Goal: Task Accomplishment & Management: Manage account settings

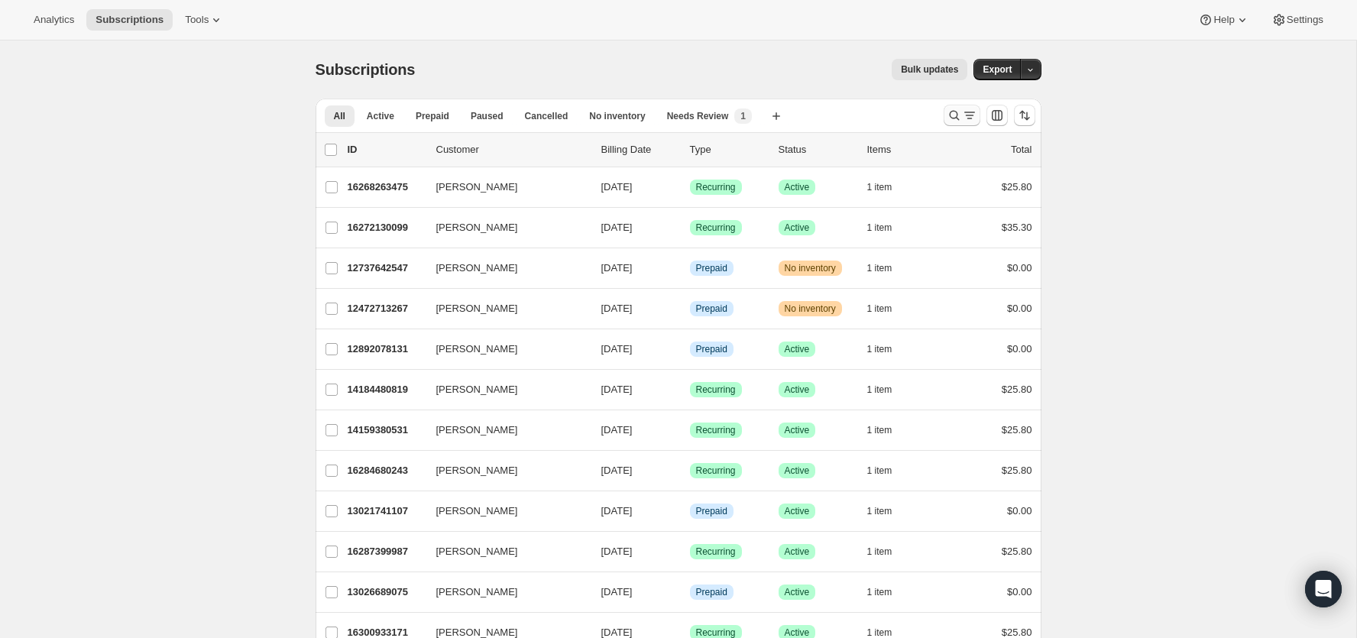
click at [959, 111] on icon "Search and filter results" at bounding box center [954, 115] width 15 height 15
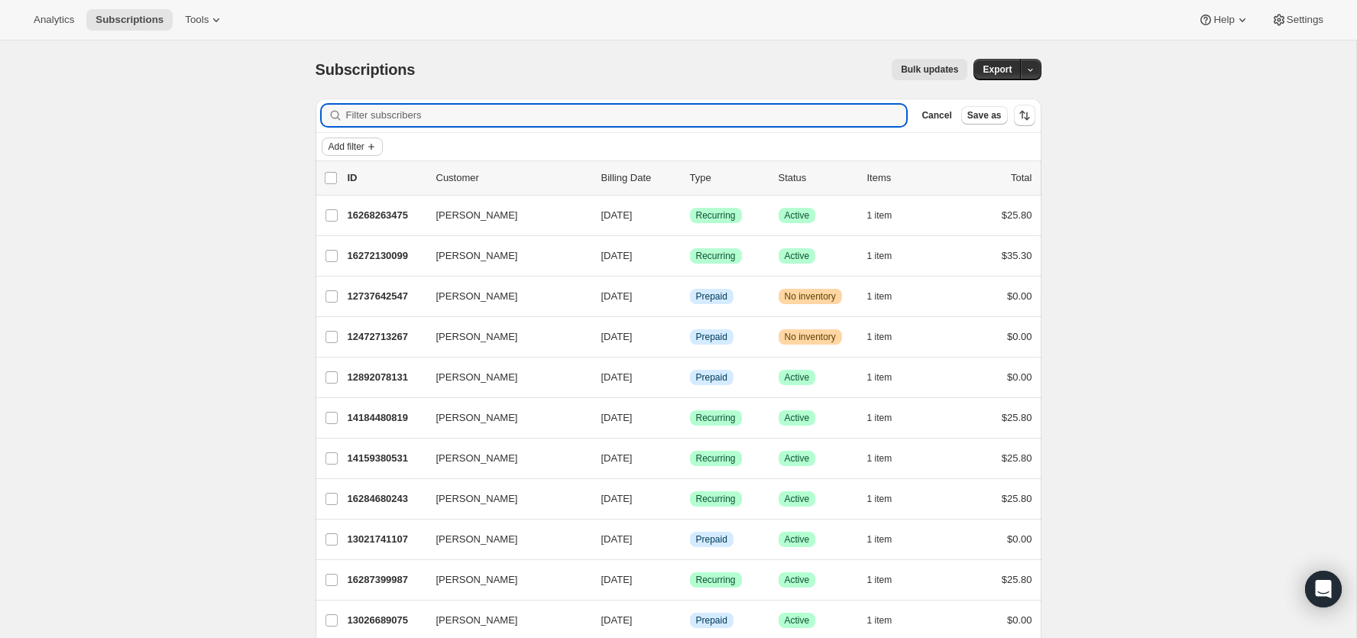
click at [339, 147] on span "Add filter" at bounding box center [347, 147] width 36 height 12
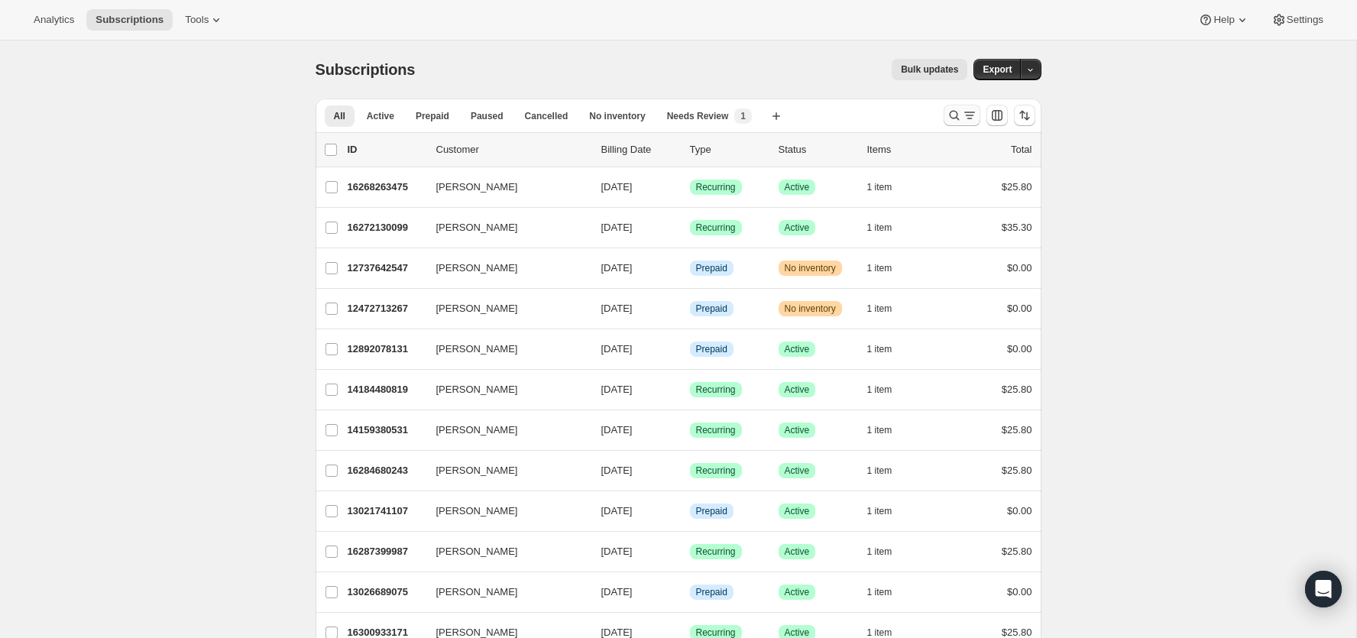
click at [962, 108] on icon "Search and filter results" at bounding box center [969, 115] width 15 height 15
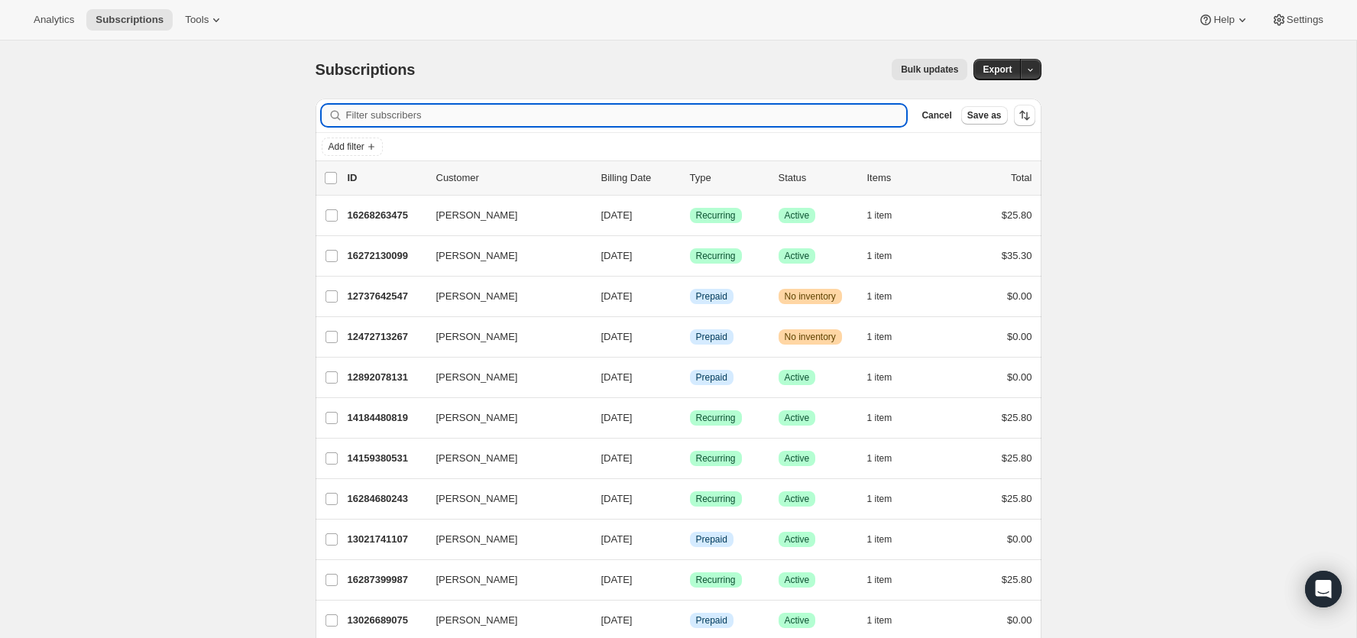
click at [730, 122] on input "Filter subscribers" at bounding box center [626, 115] width 561 height 21
paste input "ivonne_fyb@hotmail.com"
type input "ivonne_fyb@hotmail.com"
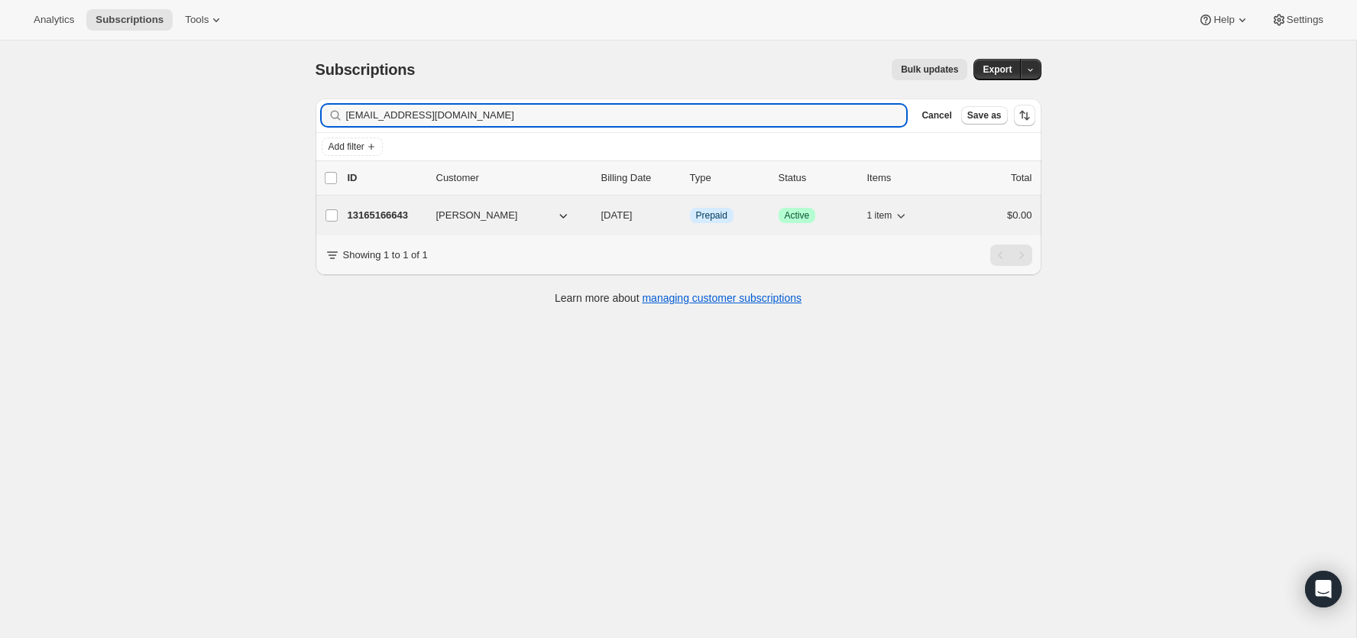
click at [378, 208] on p "13165166643" at bounding box center [386, 215] width 76 height 15
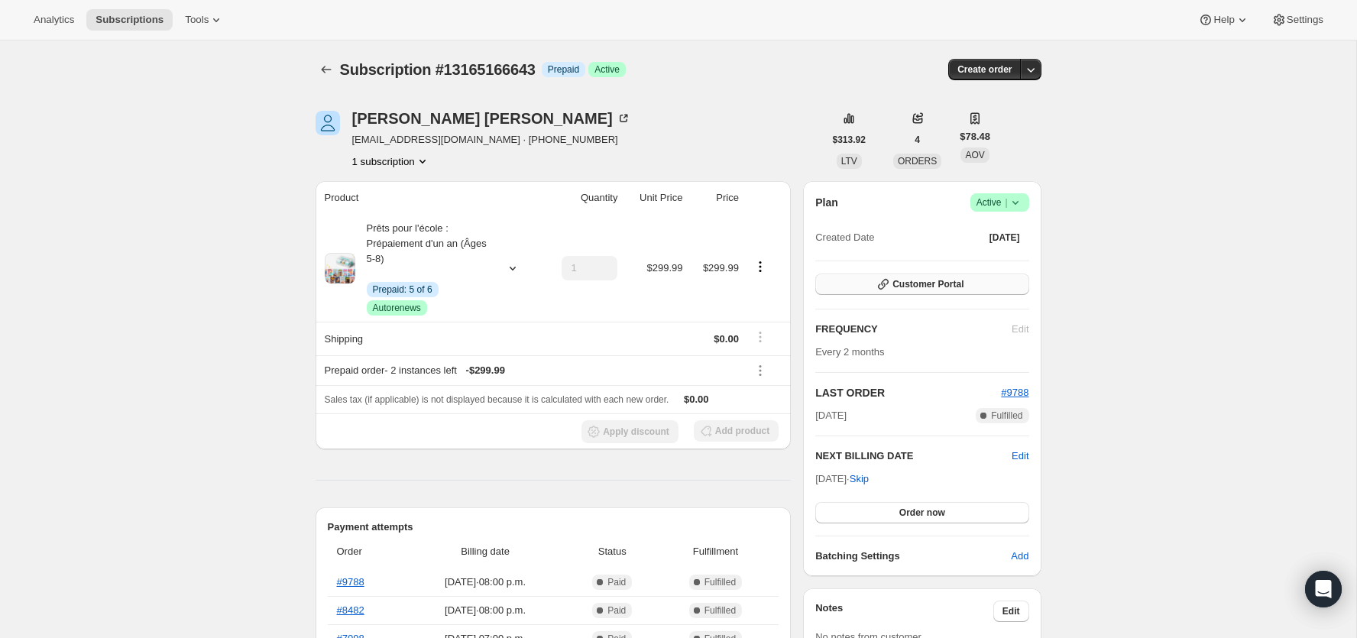
click at [933, 289] on span "Customer Portal" at bounding box center [928, 284] width 71 height 12
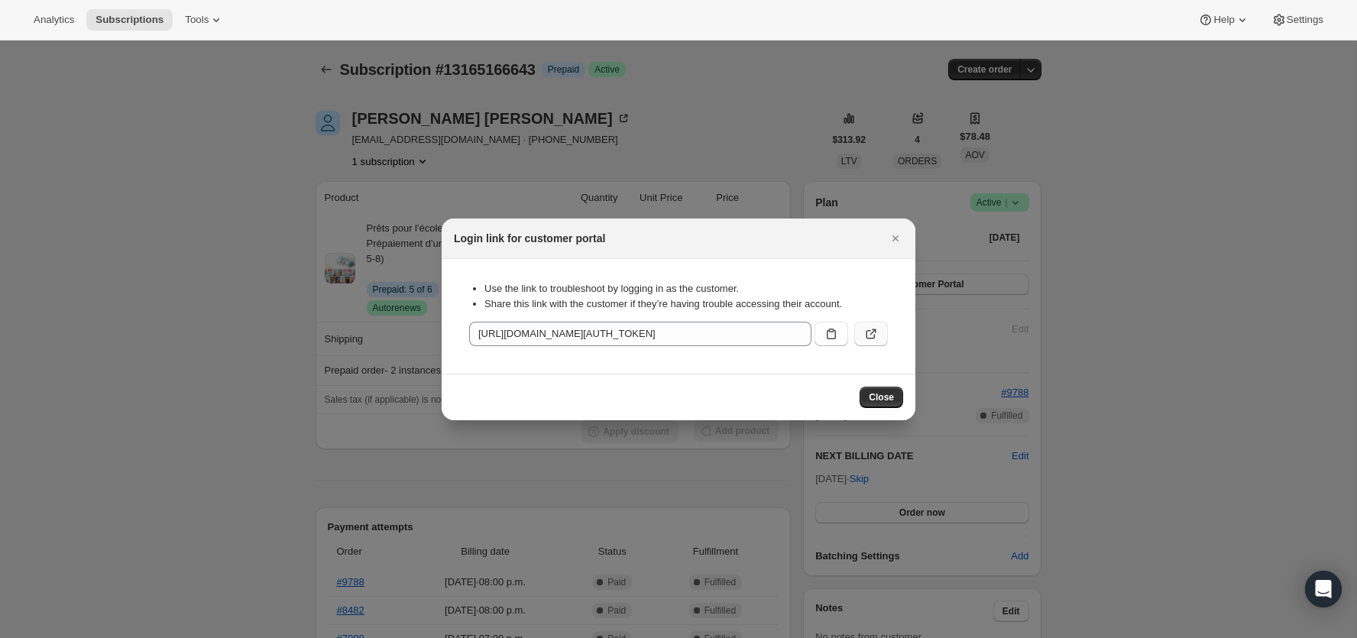
click at [864, 323] on button ":rcd:" at bounding box center [871, 334] width 34 height 24
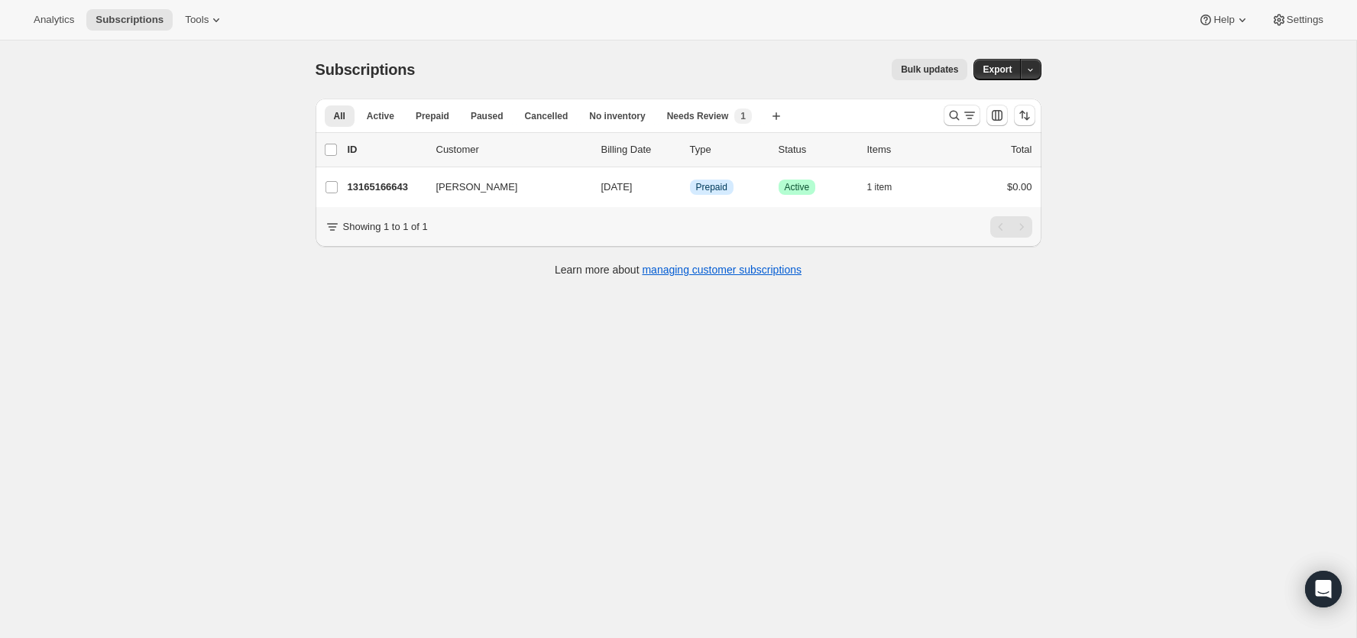
click at [948, 128] on div at bounding box center [990, 115] width 104 height 31
click at [948, 118] on icon "Search and filter results" at bounding box center [954, 115] width 15 height 15
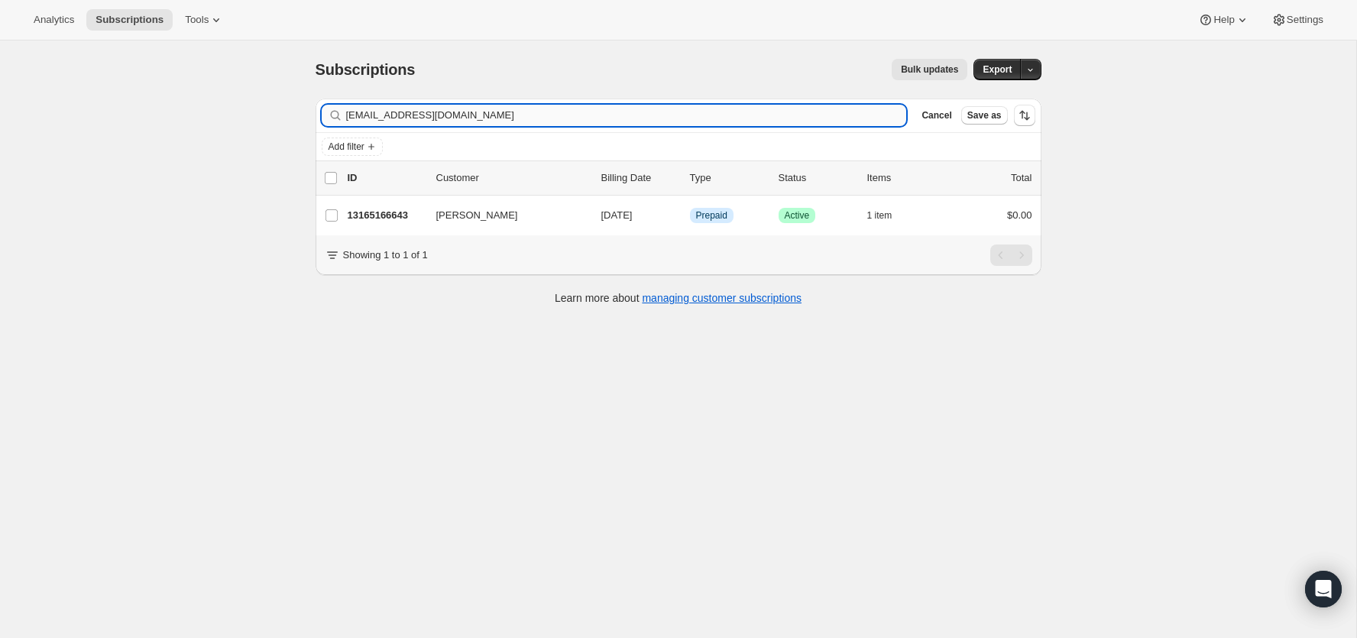
click at [721, 117] on input "ivonne_fyb@hotmail.com" at bounding box center [626, 115] width 561 height 21
click at [721, 116] on input "ivonne_fyb@hotmail.com" at bounding box center [626, 115] width 561 height 21
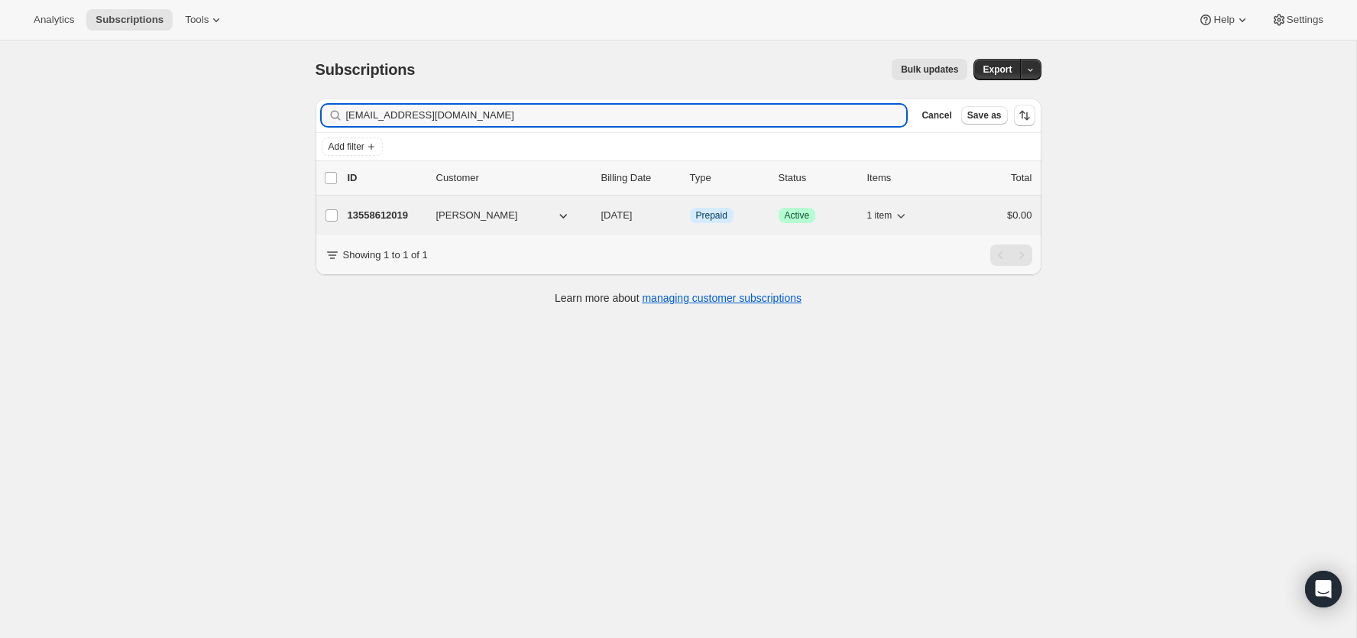
type input "[EMAIL_ADDRESS][DOMAIN_NAME]"
click at [376, 208] on p "13558612019" at bounding box center [386, 215] width 76 height 15
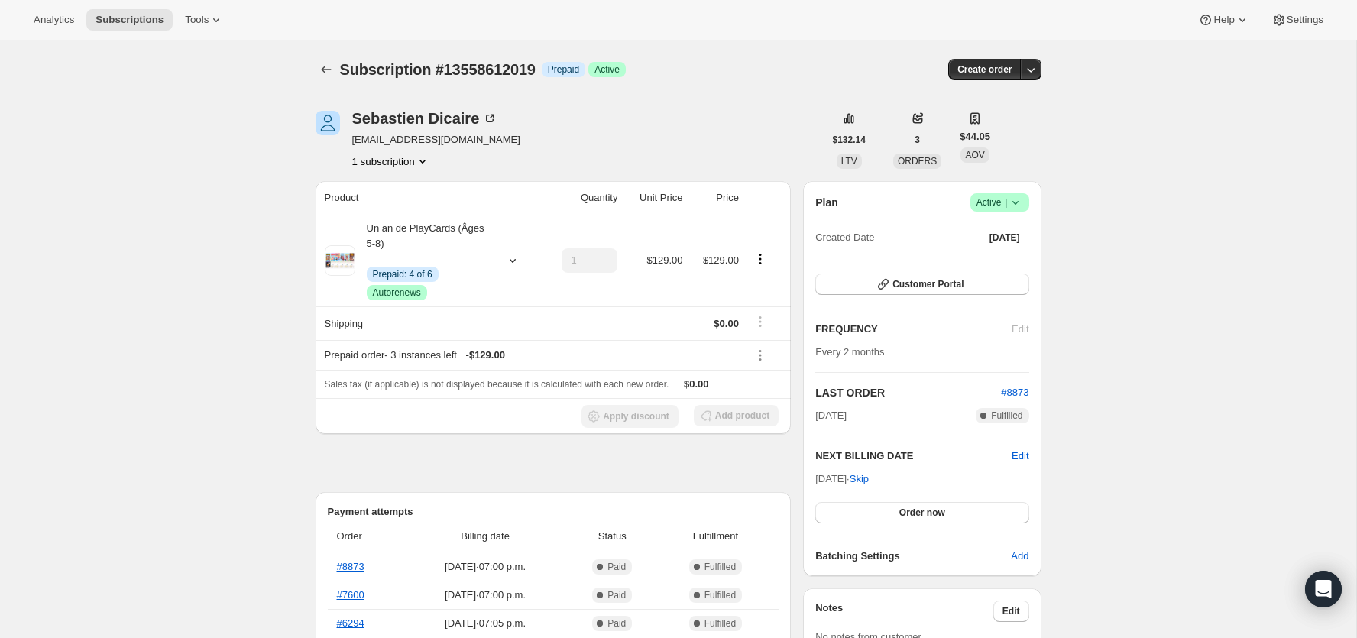
click at [917, 271] on div "Plan Success Active | Created Date Feb 2, 2025 Customer Portal FREQUENCY Edit E…" at bounding box center [921, 378] width 213 height 371
click at [917, 285] on span "Customer Portal" at bounding box center [928, 284] width 71 height 12
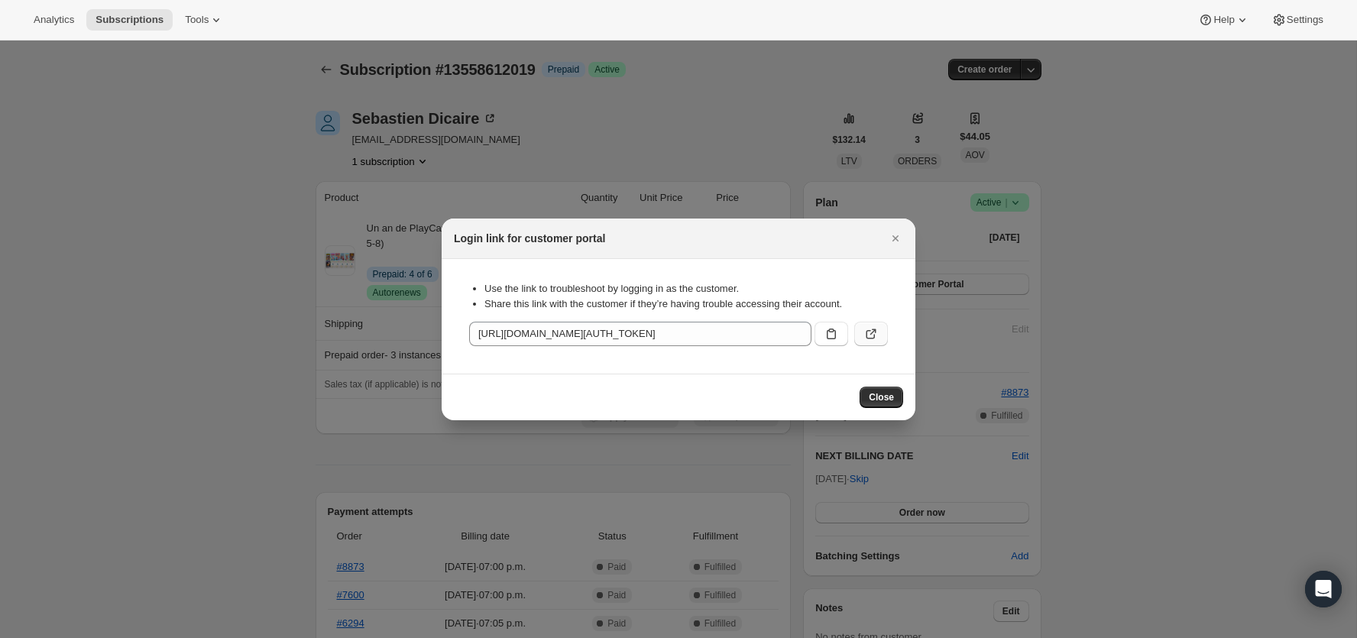
click at [877, 342] on button ":rgd:" at bounding box center [871, 334] width 34 height 24
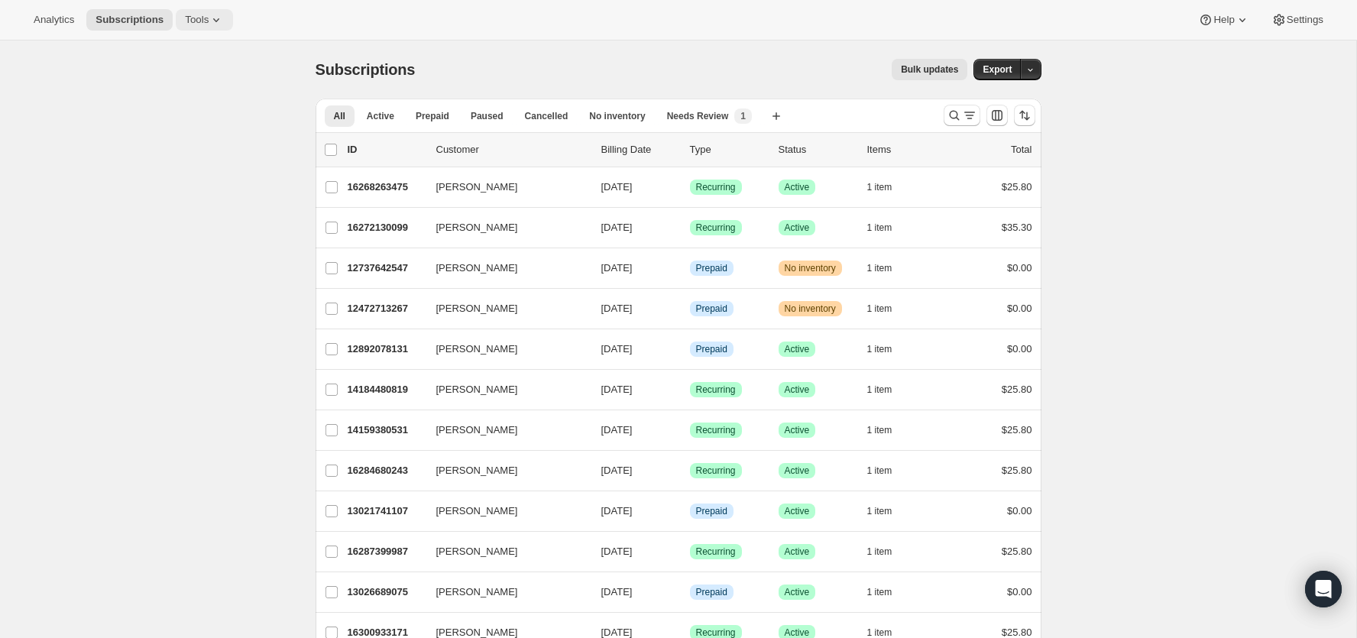
click at [199, 25] on span "Tools" at bounding box center [197, 20] width 24 height 12
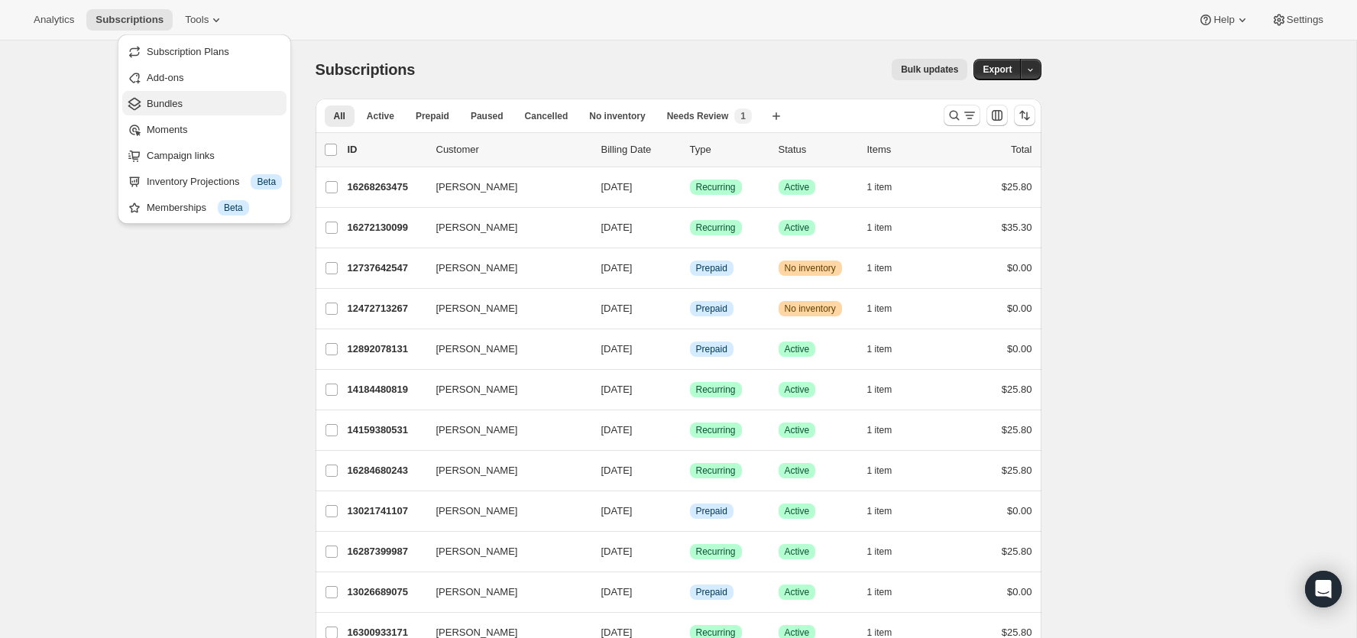
click at [195, 96] on span "Bundles" at bounding box center [214, 103] width 135 height 15
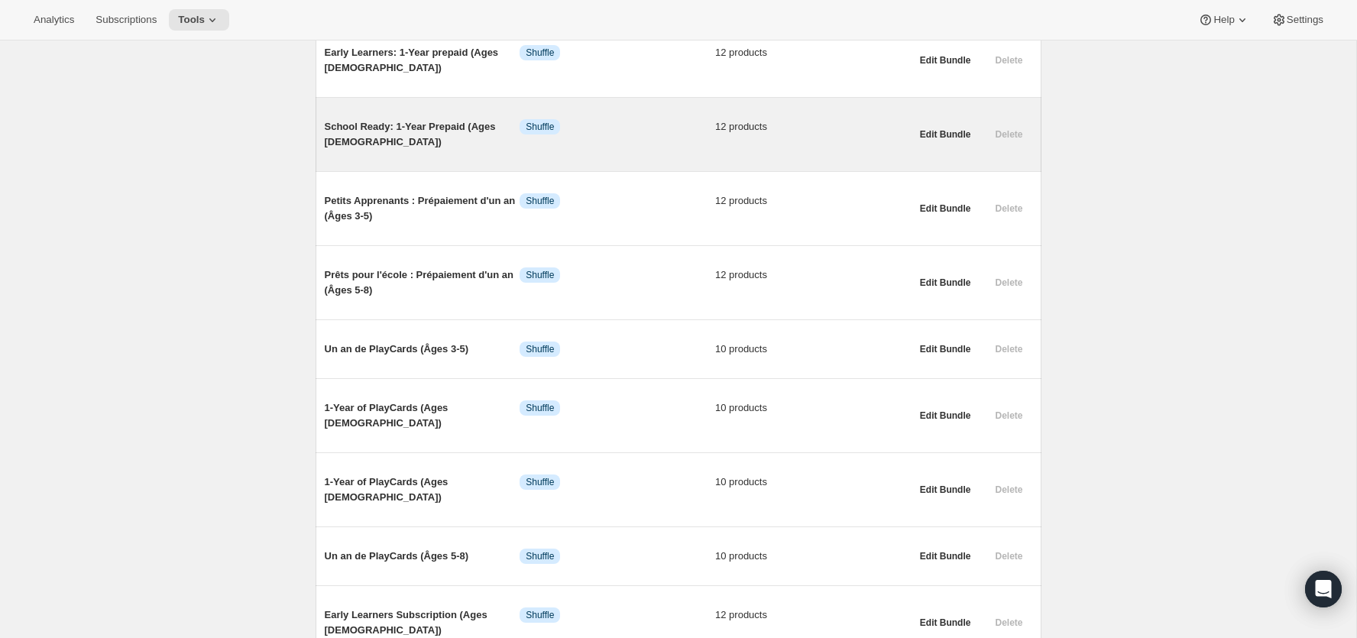
scroll to position [239, 0]
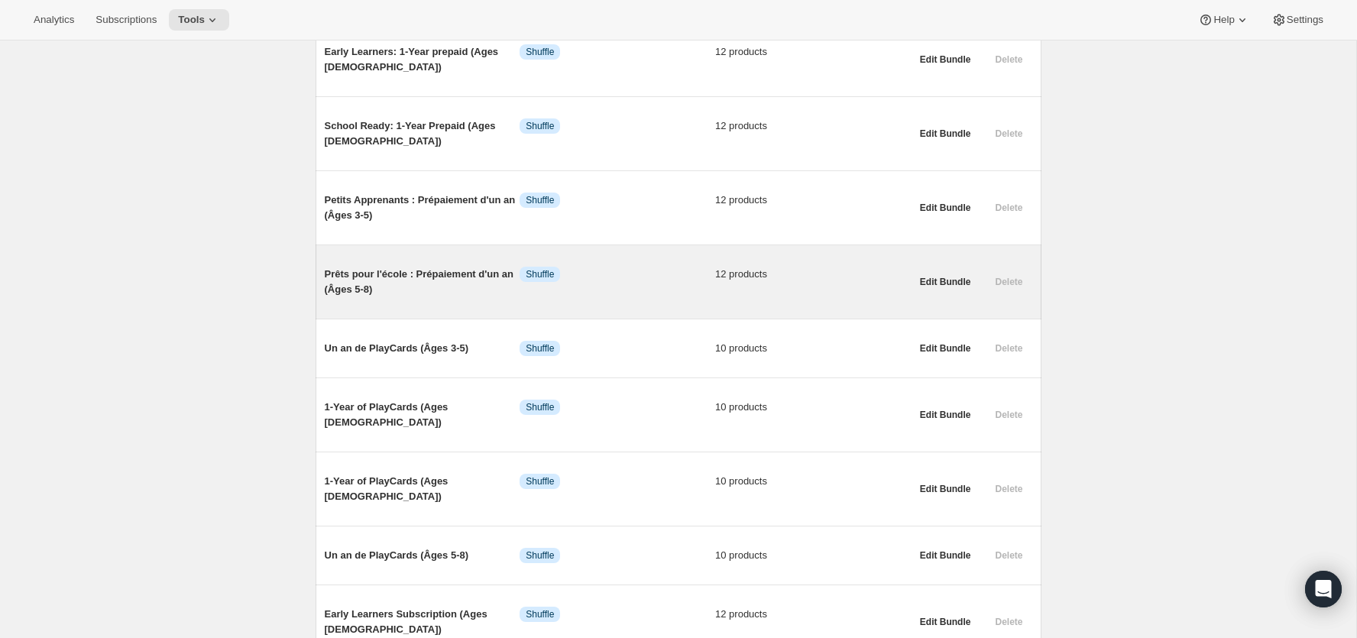
click at [445, 267] on span "Prêts pour l'école : Prépaiement d'un an (Âges 5-8)" at bounding box center [423, 282] width 196 height 31
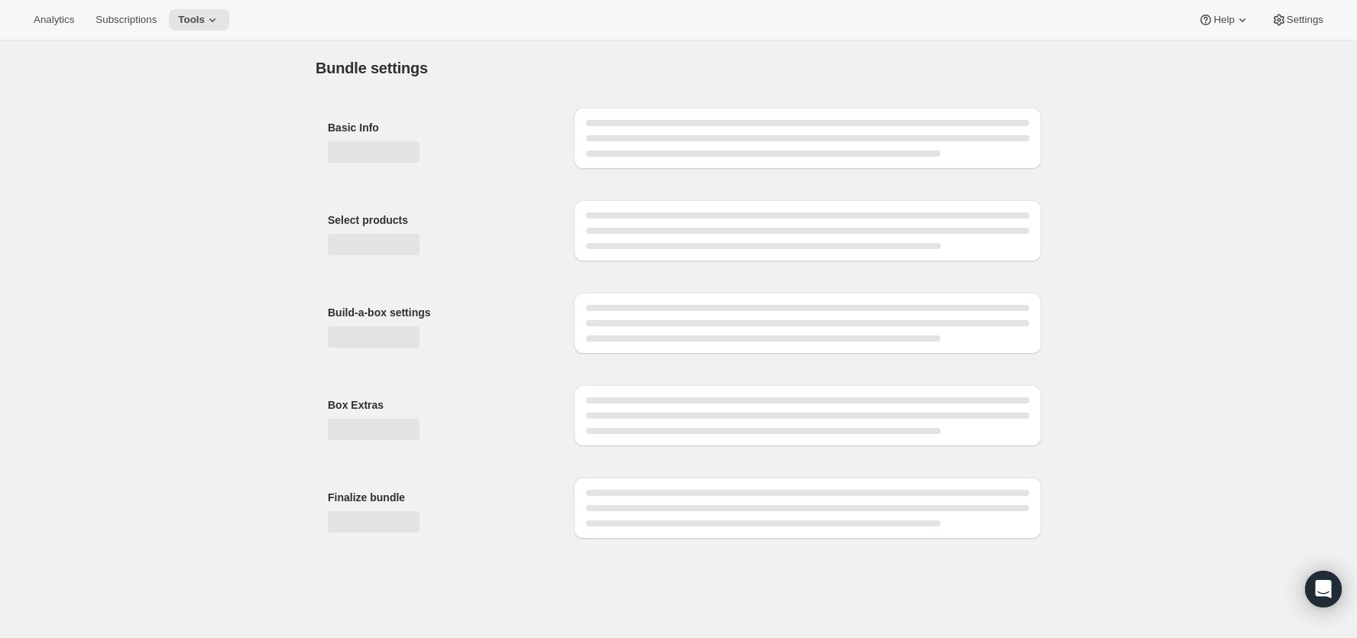
type input "Prêts pour l'école : Prépaiement d'un an (Âges 5-8)"
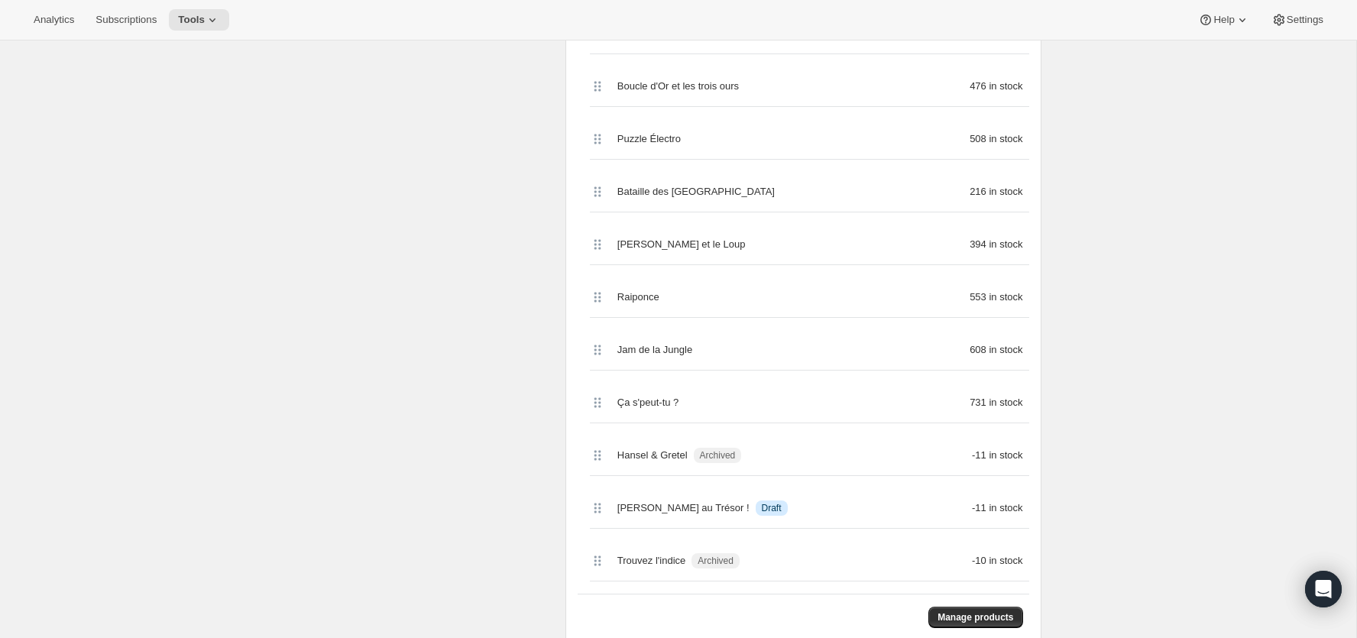
scroll to position [543, 0]
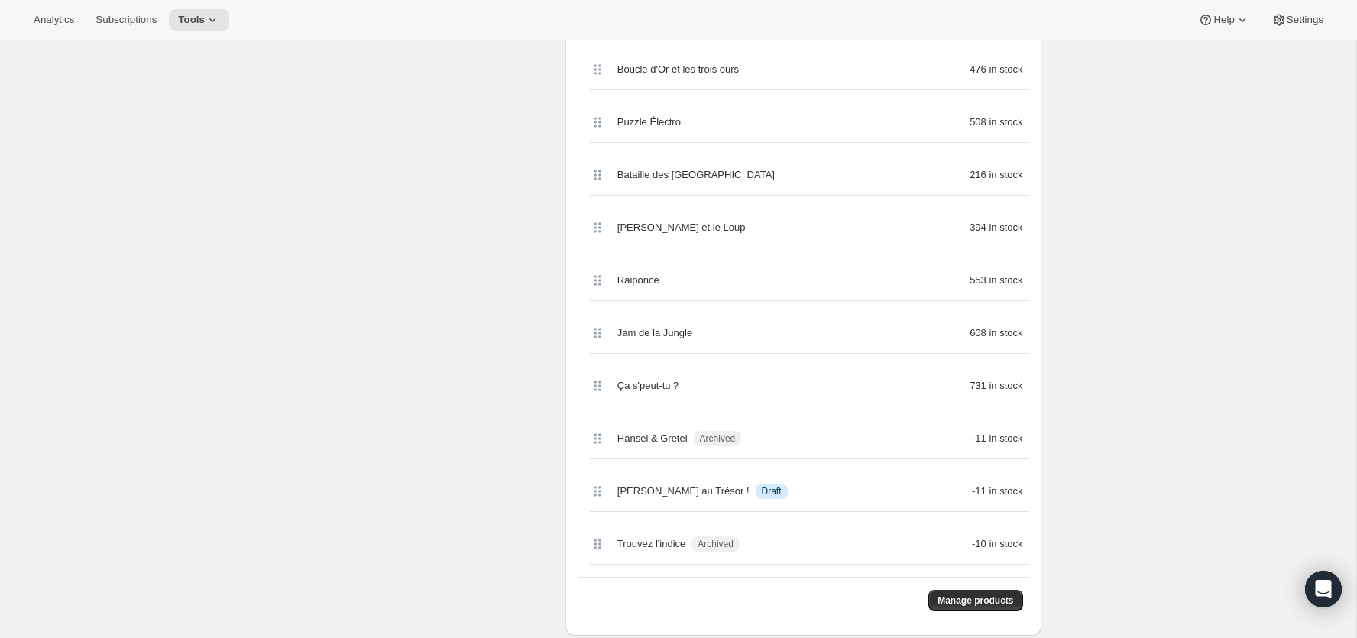
click at [674, 437] on span "Hansel & Gretel" at bounding box center [653, 438] width 70 height 15
copy span "Hansel & Gretel"
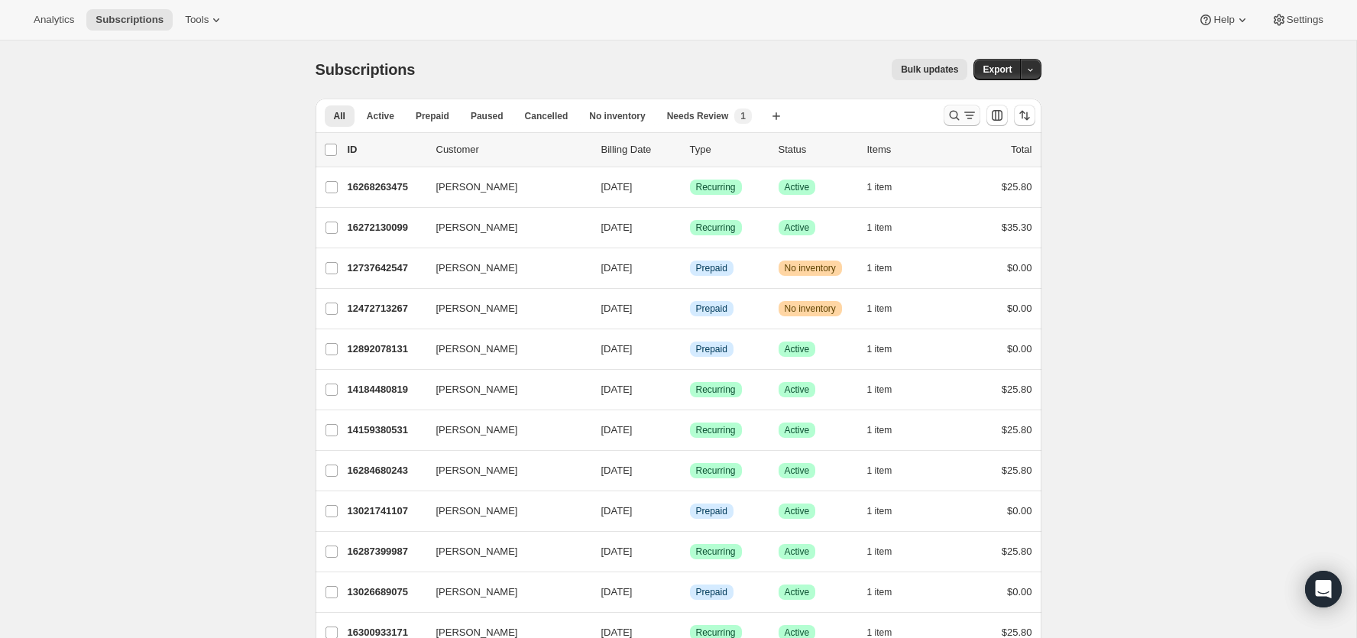
click at [950, 112] on icon "Search and filter results" at bounding box center [954, 115] width 15 height 15
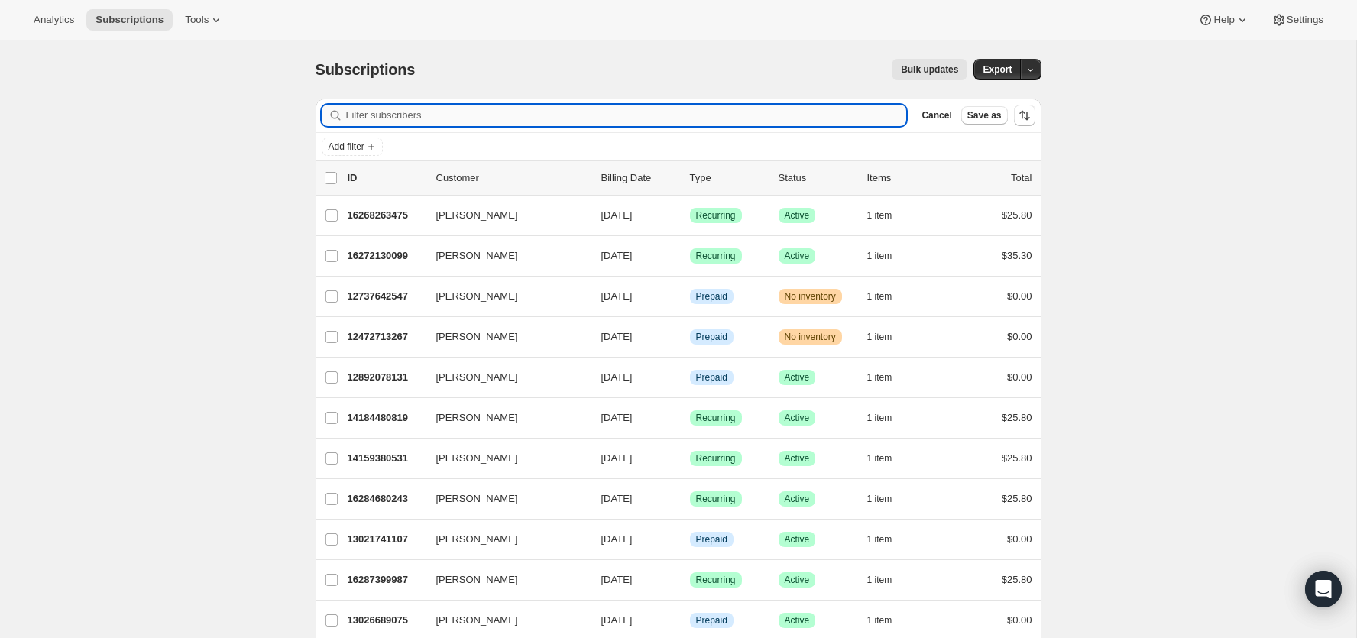
click at [485, 113] on input "Filter subscribers" at bounding box center [626, 115] width 561 height 21
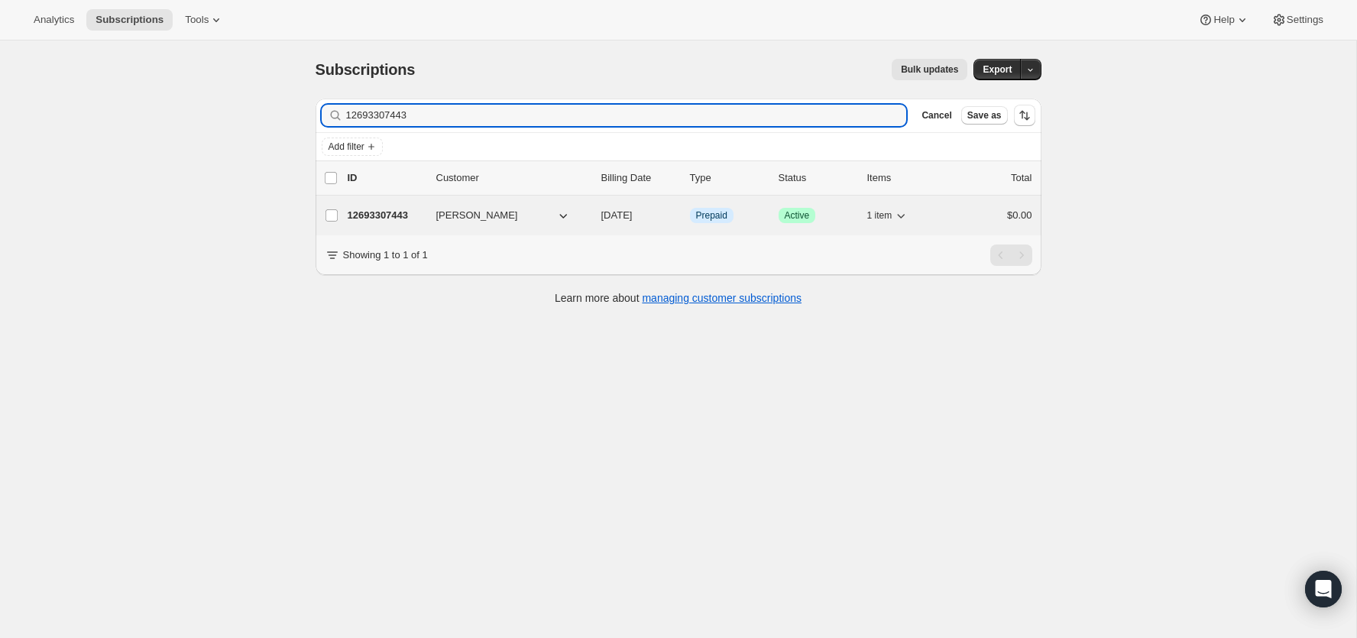
type input "12693307443"
click at [378, 212] on p "12693307443" at bounding box center [386, 215] width 76 height 15
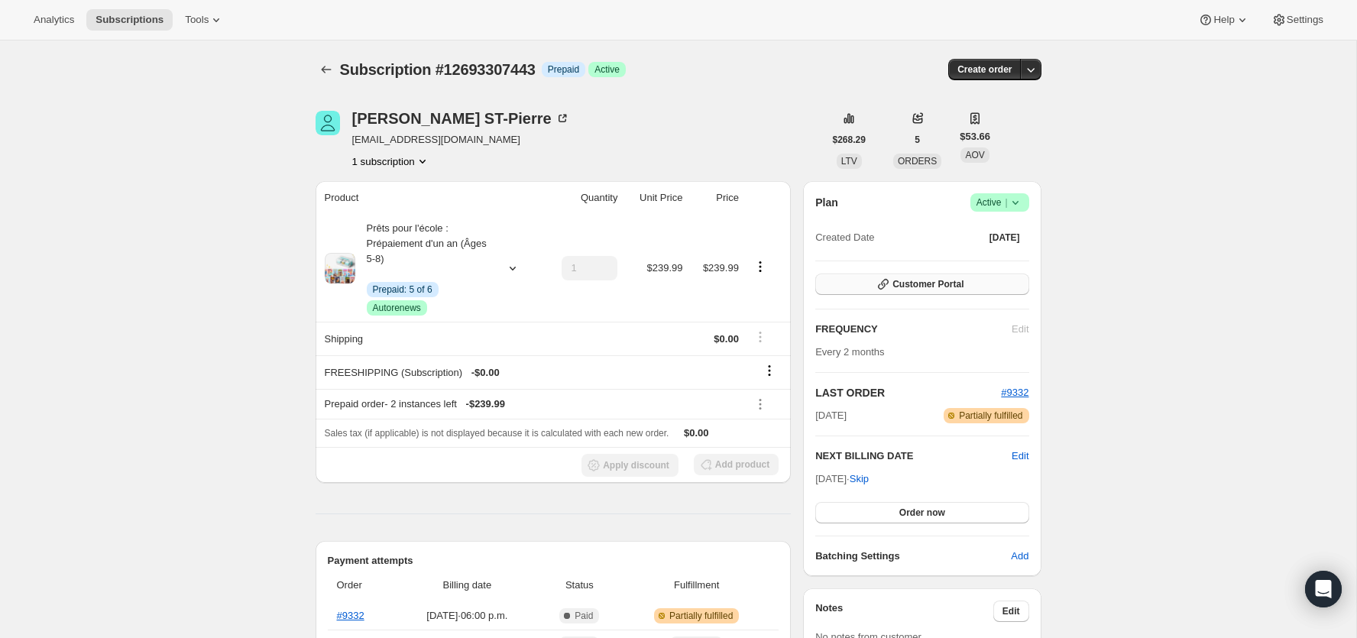
click at [973, 288] on button "Customer Portal" at bounding box center [921, 284] width 213 height 21
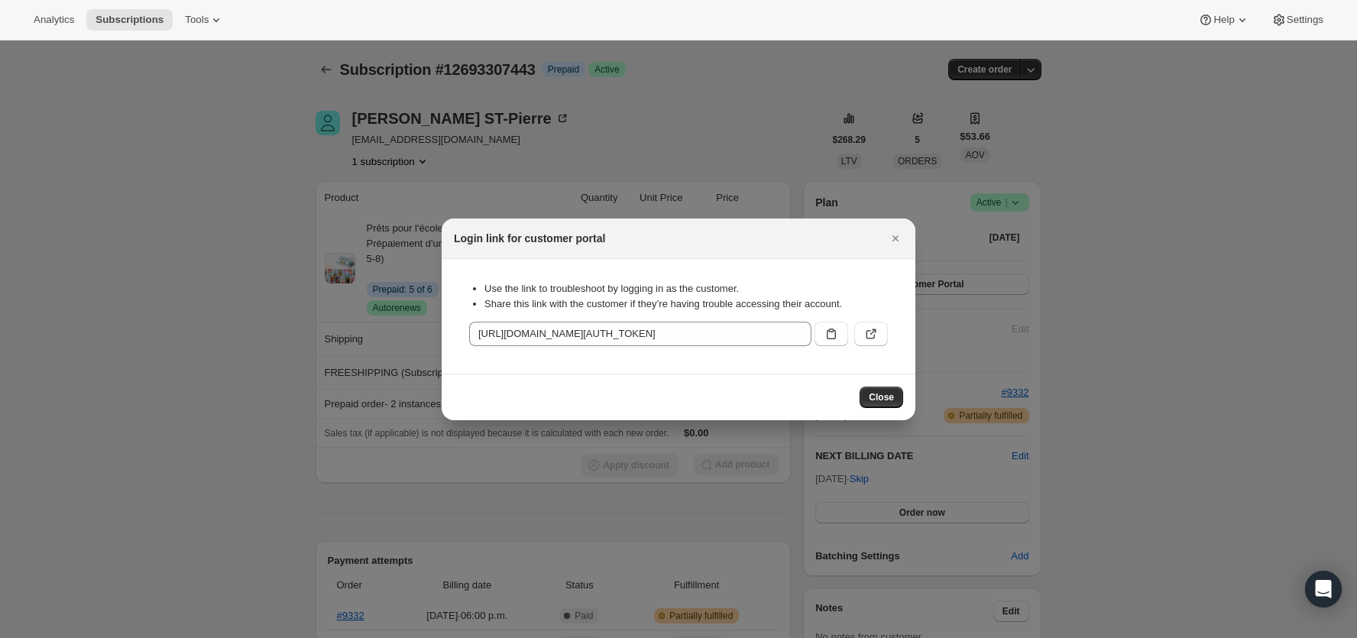
click at [875, 347] on div "Use the link to troubleshoot by logging in as the customer. Share this link wit…" at bounding box center [678, 316] width 449 height 90
click at [875, 343] on button ":rpm:" at bounding box center [871, 334] width 34 height 24
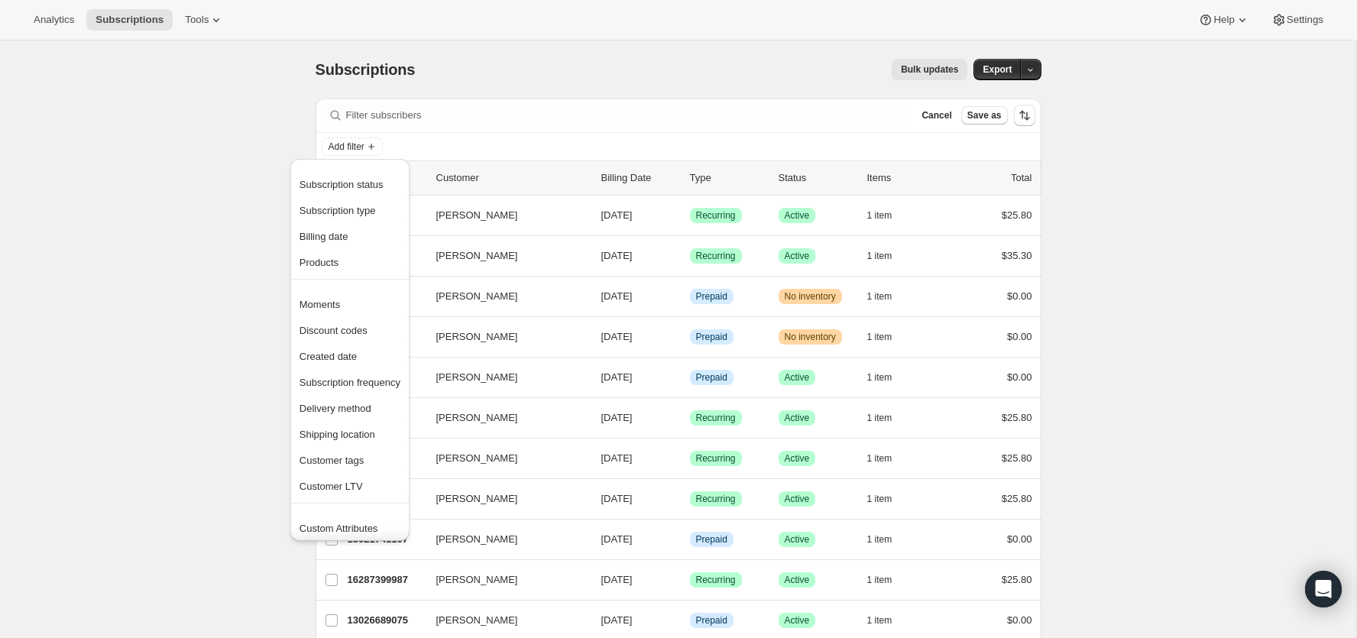
click at [579, 138] on div "Add filter" at bounding box center [679, 147] width 714 height 18
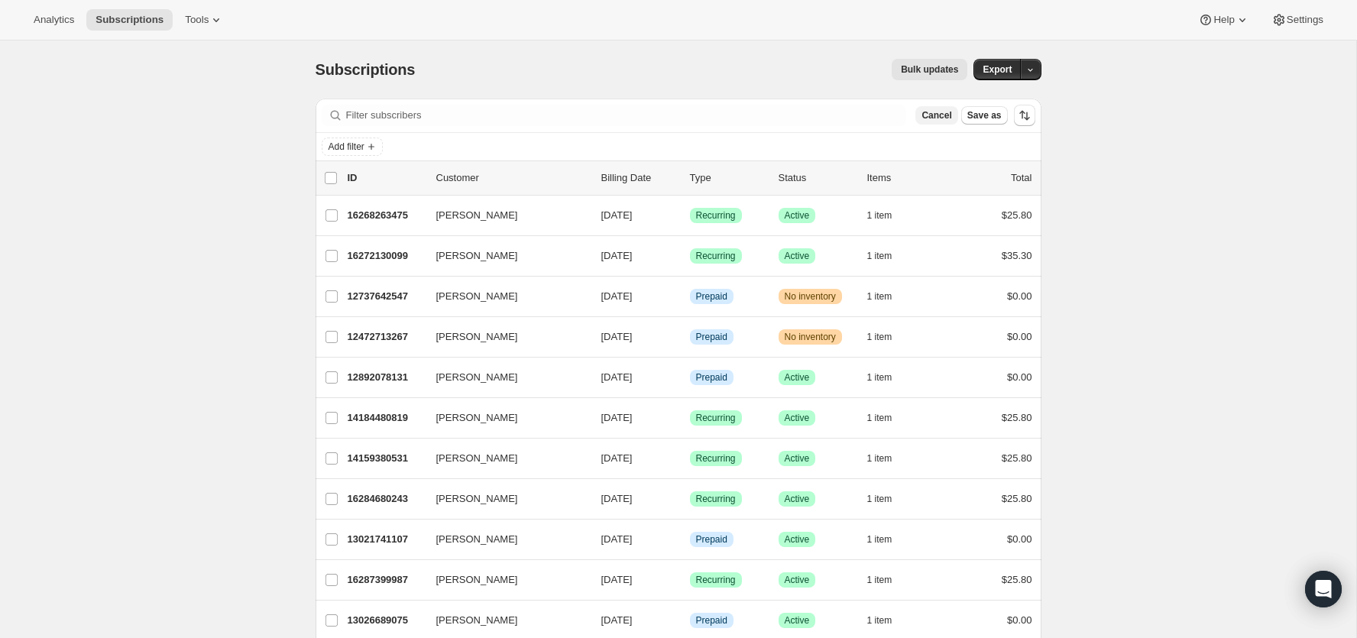
click at [940, 118] on span "Cancel" at bounding box center [937, 115] width 30 height 12
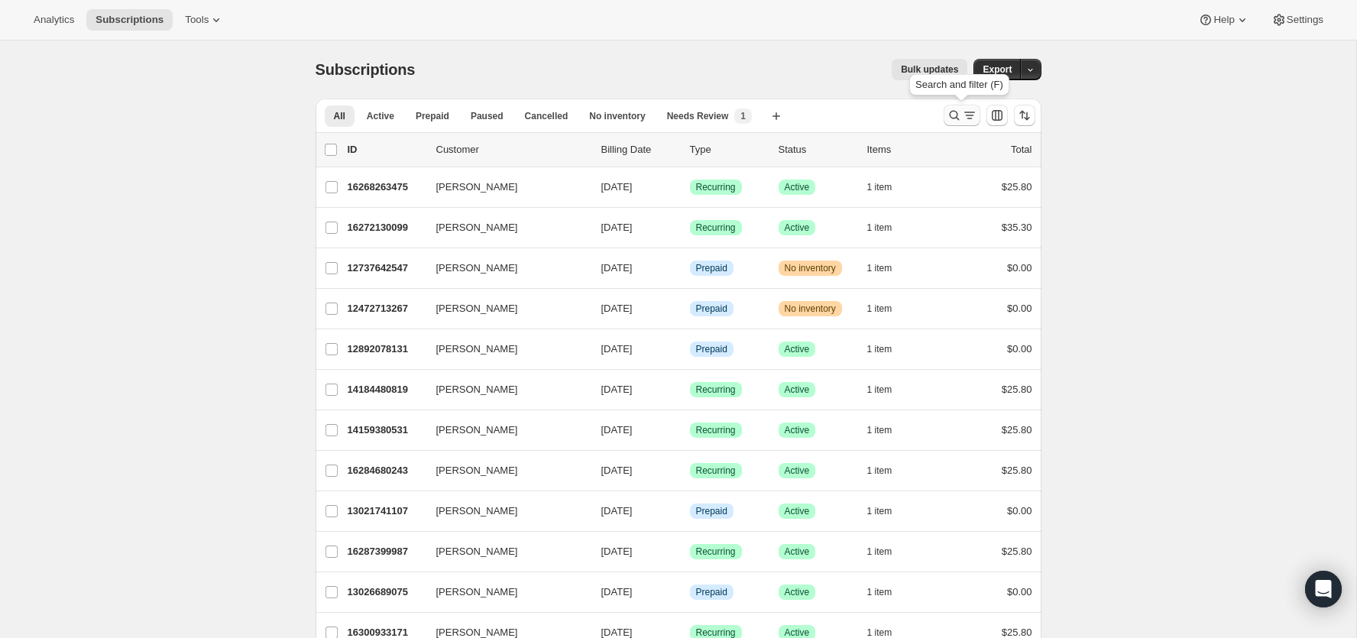
click at [948, 116] on icon "Search and filter results" at bounding box center [954, 115] width 15 height 15
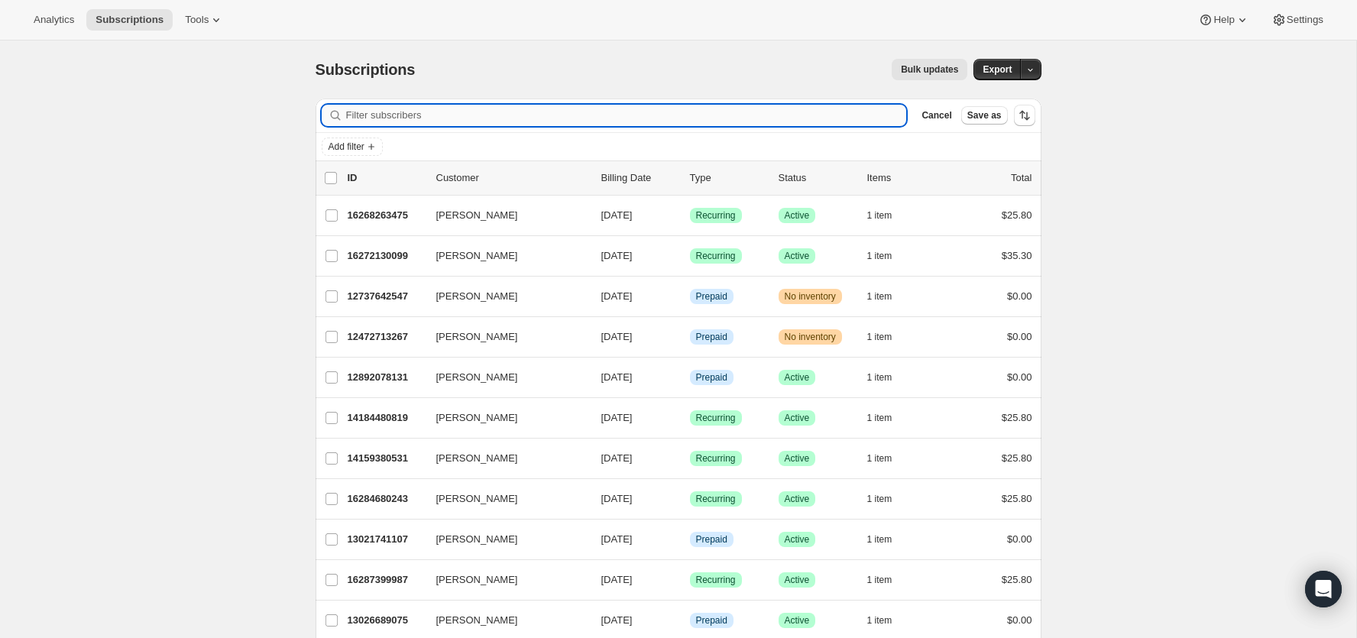
click at [585, 122] on input "Filter subscribers" at bounding box center [626, 115] width 561 height 21
click at [357, 151] on span "Add filter" at bounding box center [347, 147] width 36 height 12
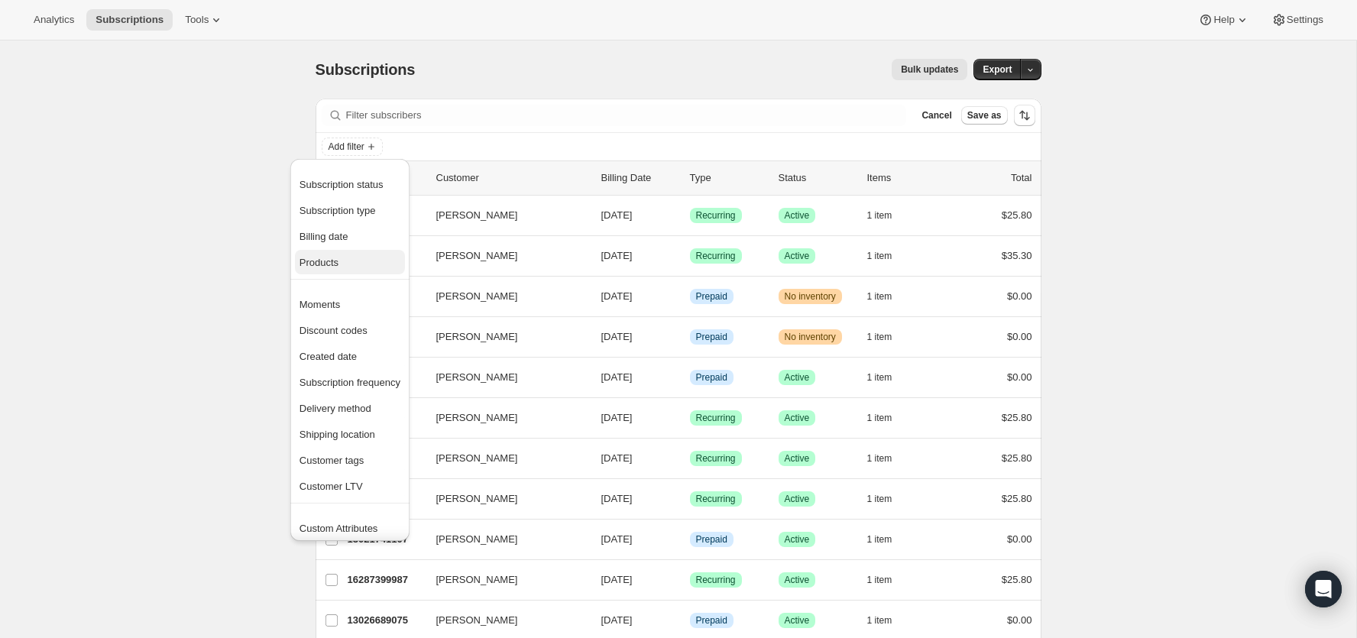
click at [349, 262] on span "Products" at bounding box center [350, 262] width 101 height 15
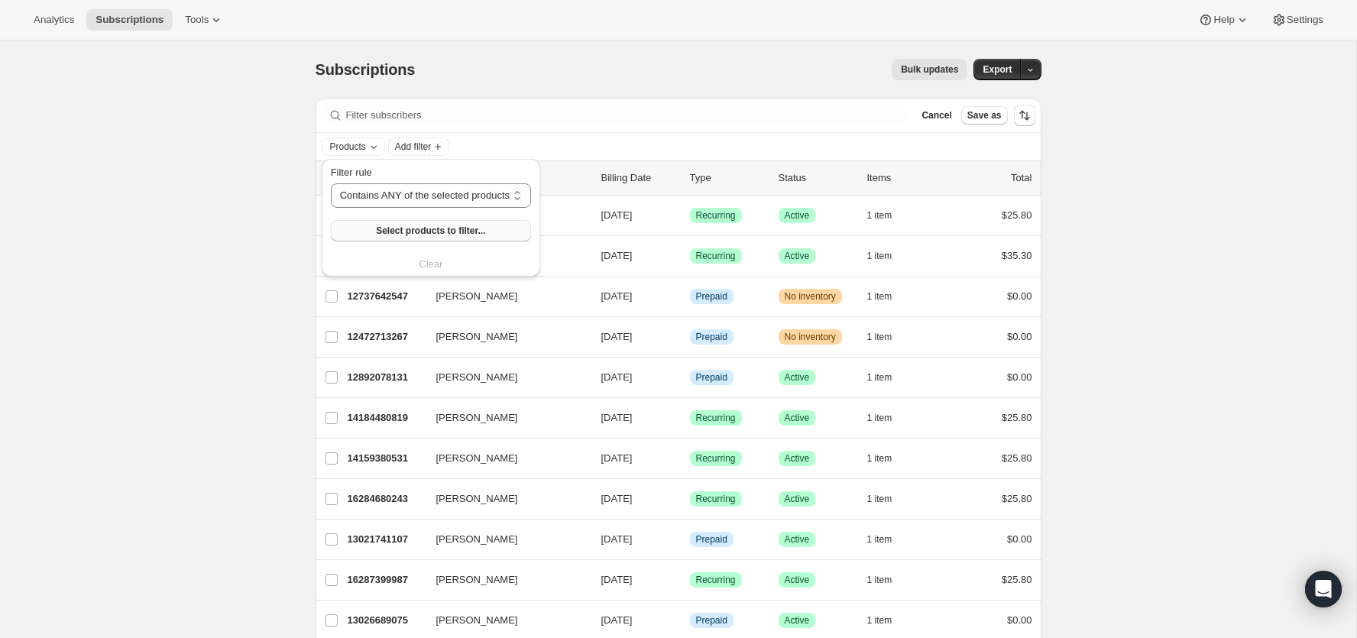
click at [436, 237] on button "Select products to filter..." at bounding box center [431, 230] width 200 height 21
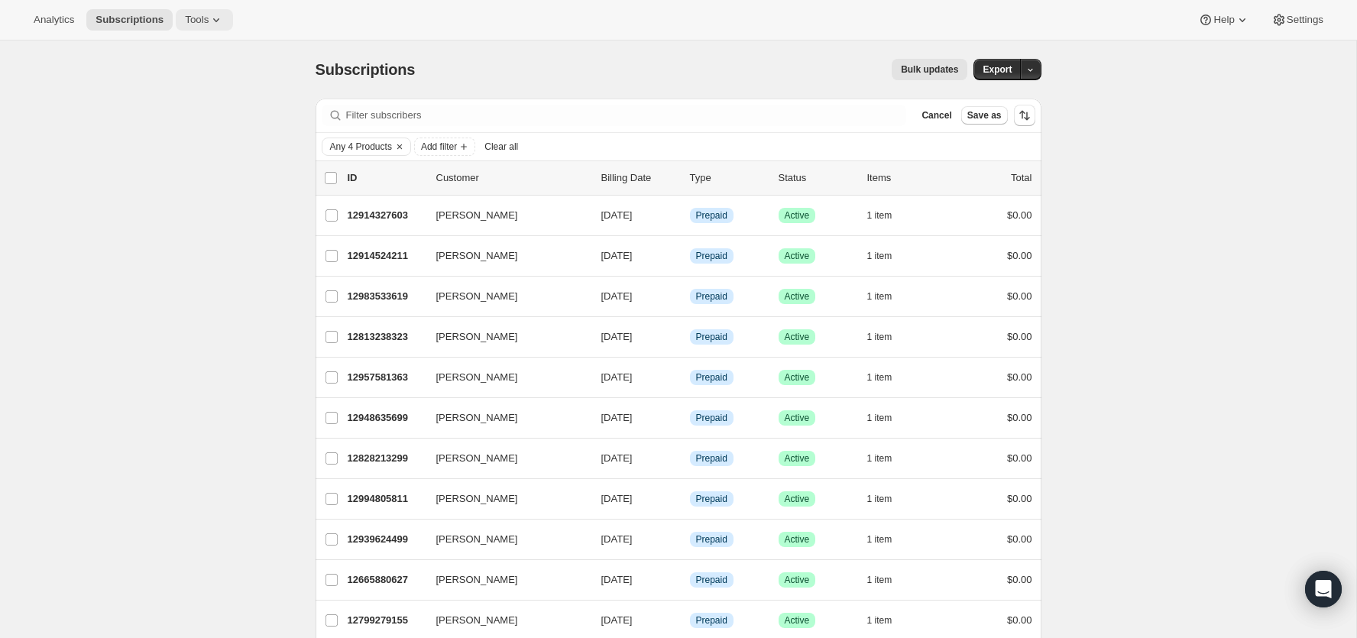
click at [201, 17] on span "Tools" at bounding box center [197, 20] width 24 height 12
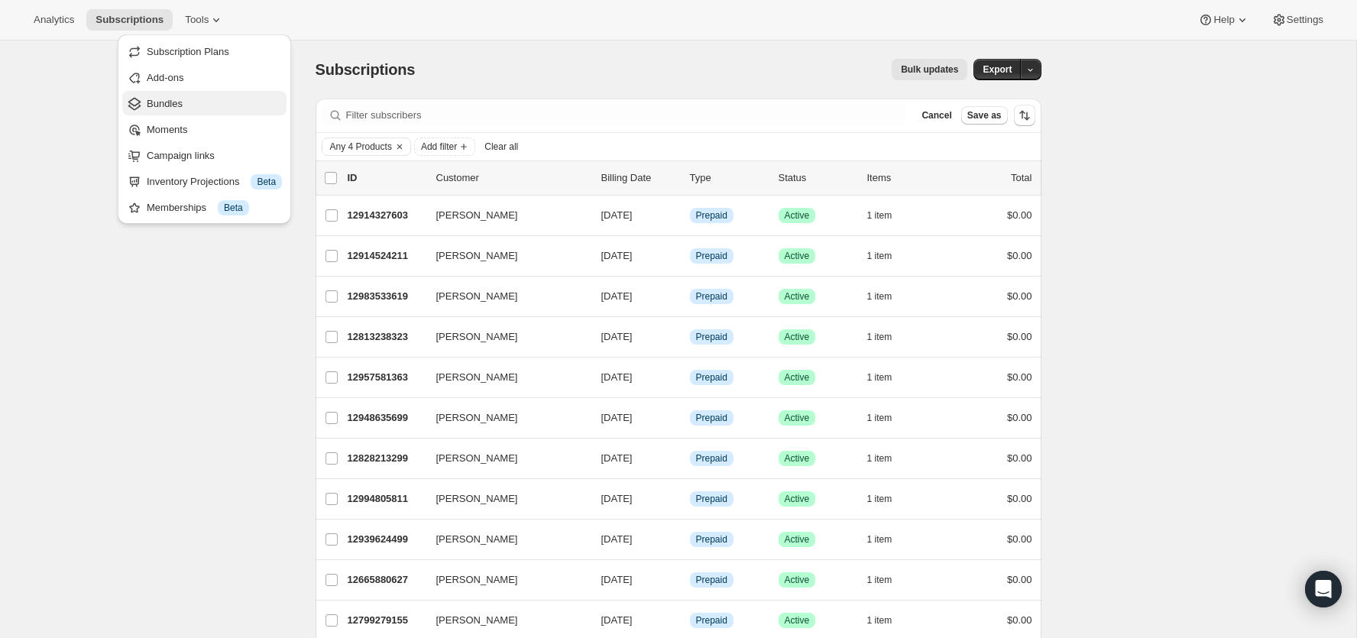
click at [193, 105] on span "Bundles" at bounding box center [214, 103] width 135 height 15
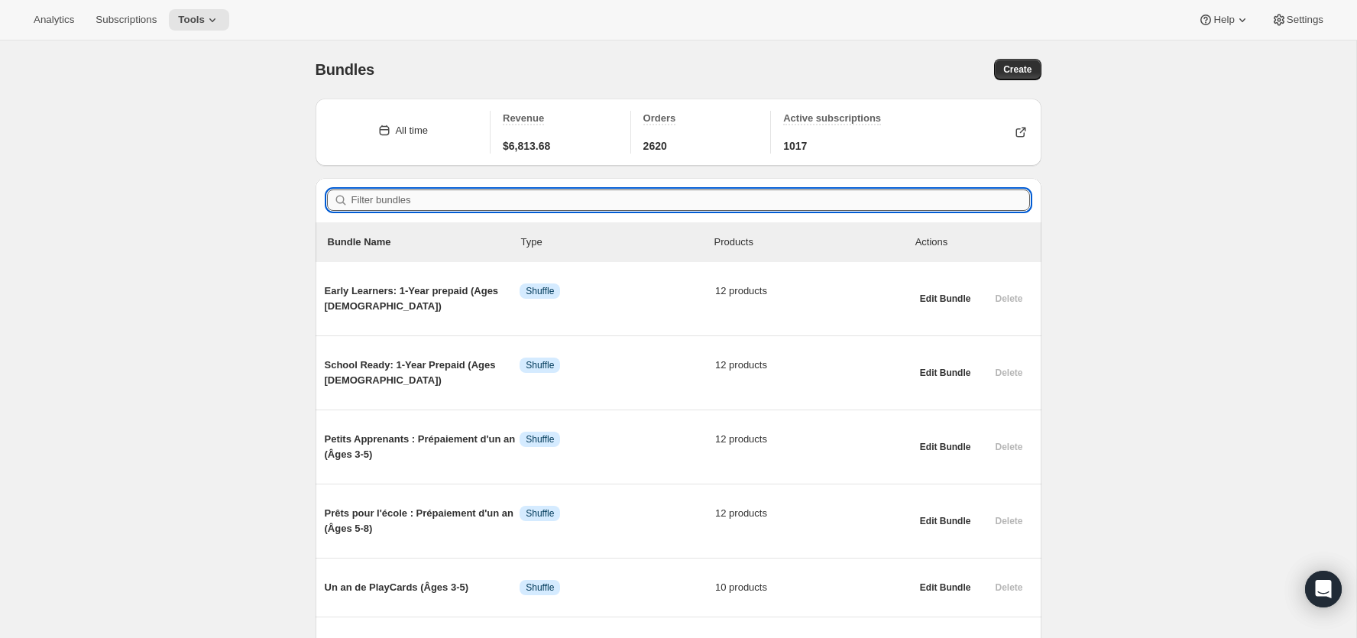
click at [488, 190] on input "Filter bundles" at bounding box center [691, 200] width 679 height 21
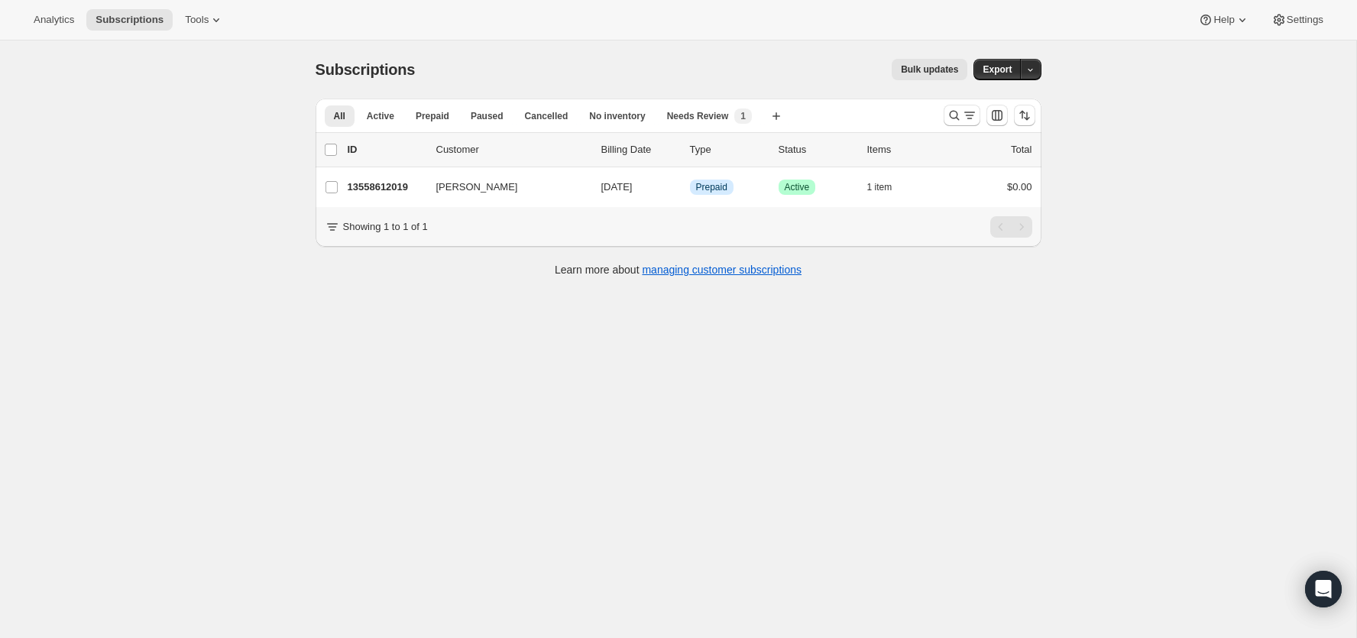
click at [955, 102] on div at bounding box center [990, 115] width 104 height 31
click at [951, 105] on button "Search and filter results" at bounding box center [962, 115] width 37 height 21
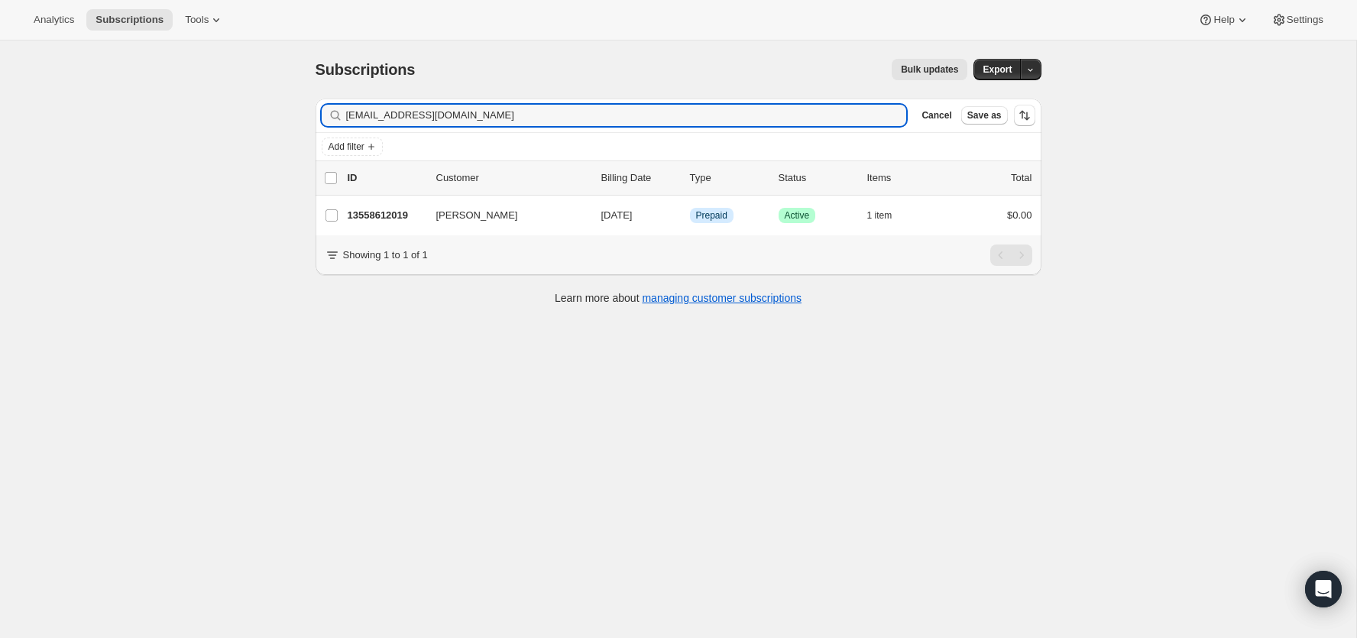
click at [400, 127] on div "Filter subscribers [EMAIL_ADDRESS][DOMAIN_NAME] Clear Cancel Save as" at bounding box center [679, 116] width 726 height 34
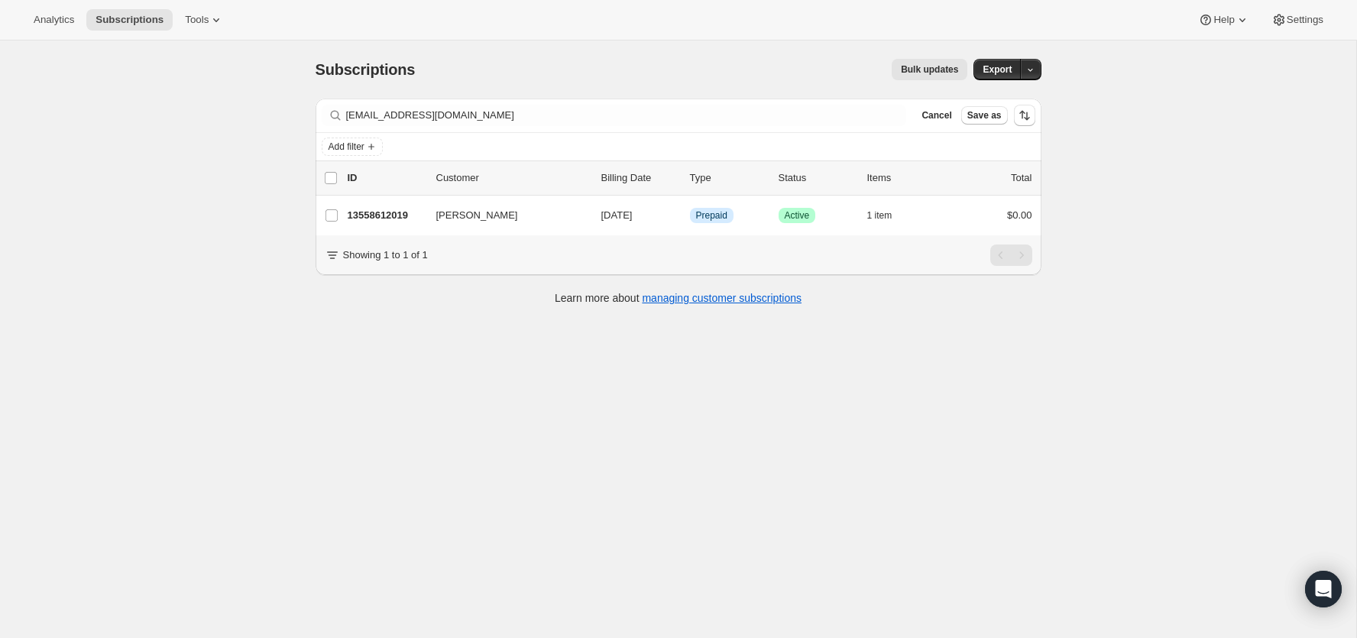
click at [40, 261] on div "Subscriptions. This page is ready Subscriptions Bulk updates More actions Bulk …" at bounding box center [678, 360] width 1357 height 638
